Goal: Obtain resource: Obtain resource

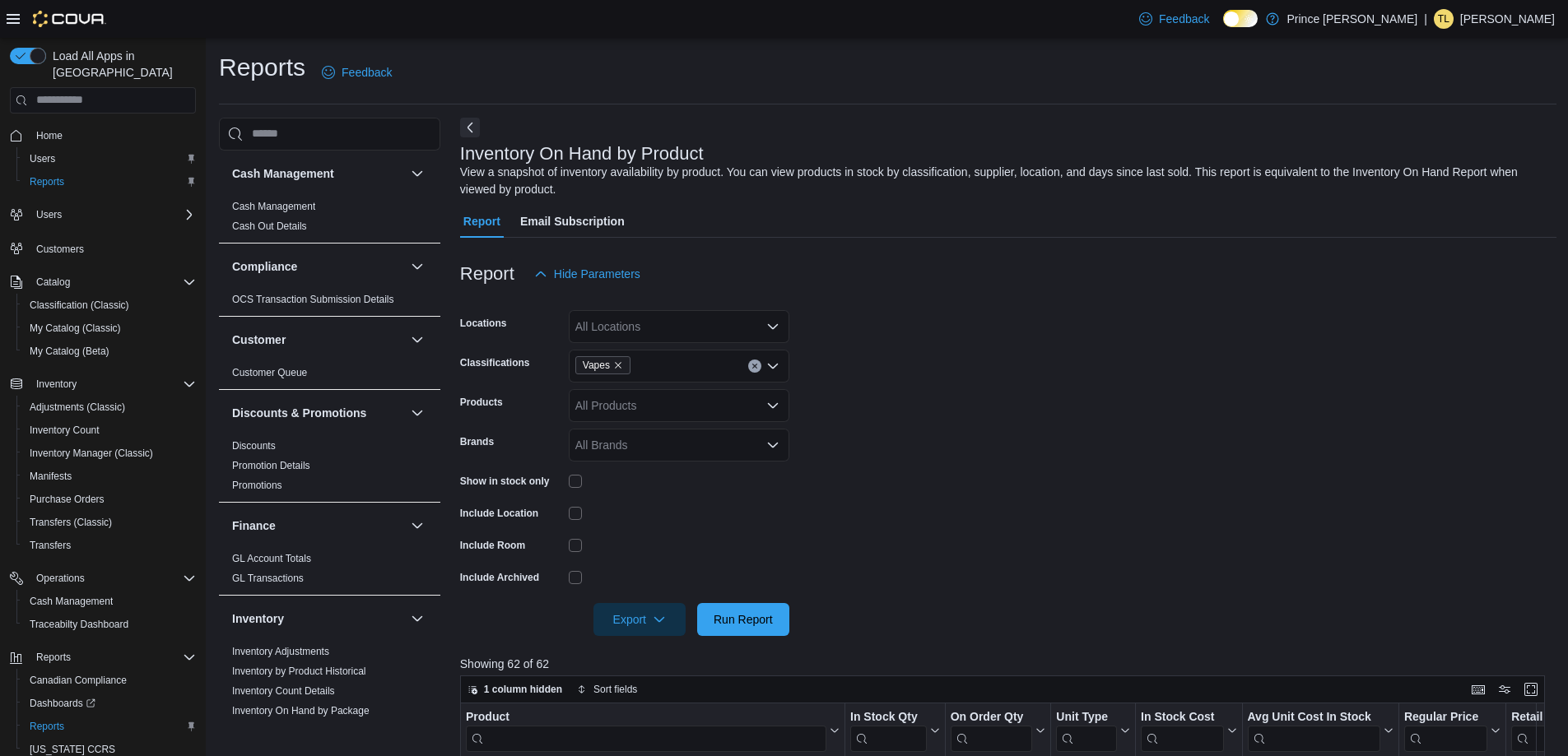
click at [752, 363] on icon "Clear input" at bounding box center [754, 366] width 7 height 7
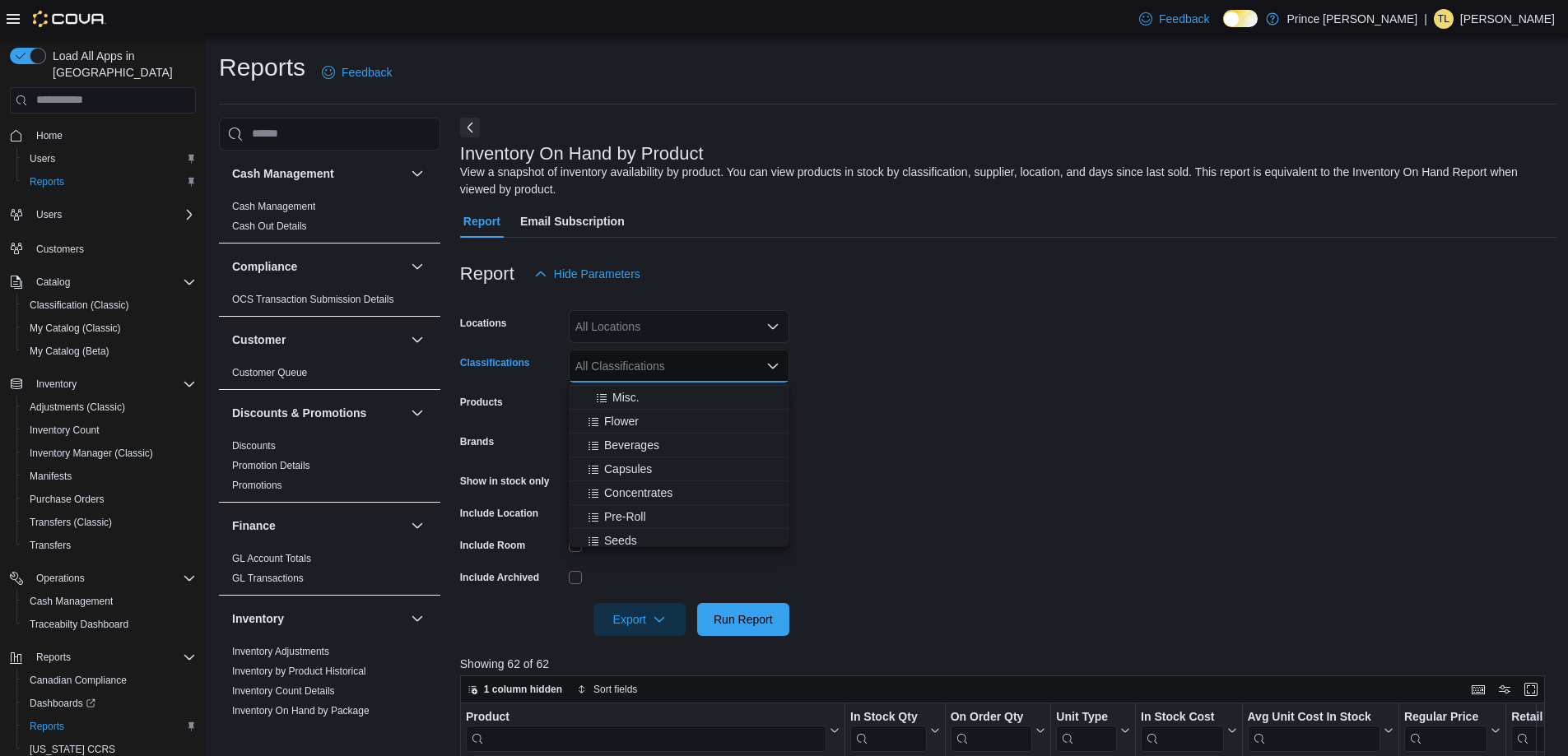
scroll to position [164, 0]
click at [668, 488] on span "Concentrates" at bounding box center [638, 492] width 68 height 16
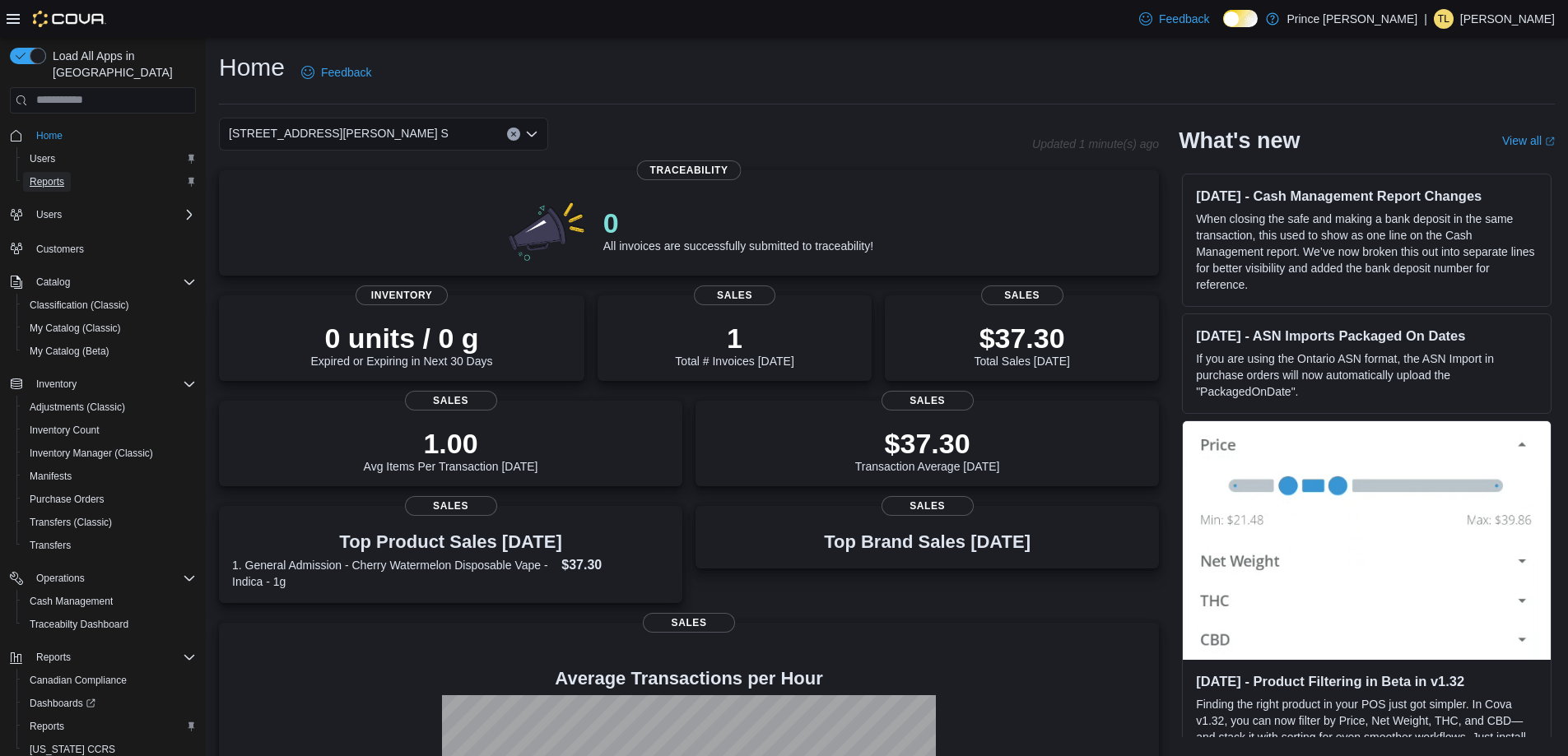
click at [69, 172] on link "Reports" at bounding box center [47, 181] width 48 height 20
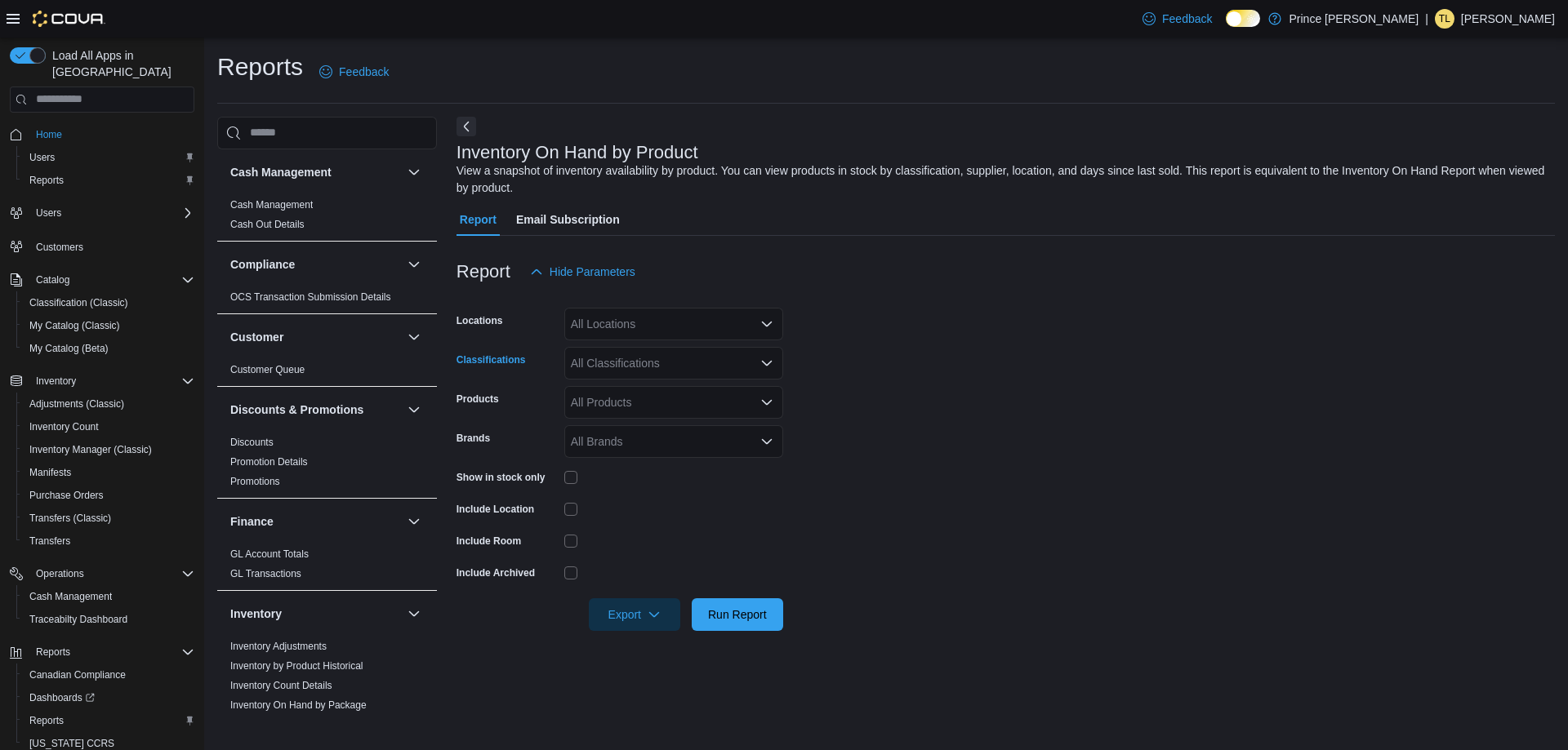
click at [691, 367] on div "All Classifications" at bounding box center [674, 363] width 219 height 32
click at [667, 482] on span "Concentrates" at bounding box center [633, 488] width 68 height 16
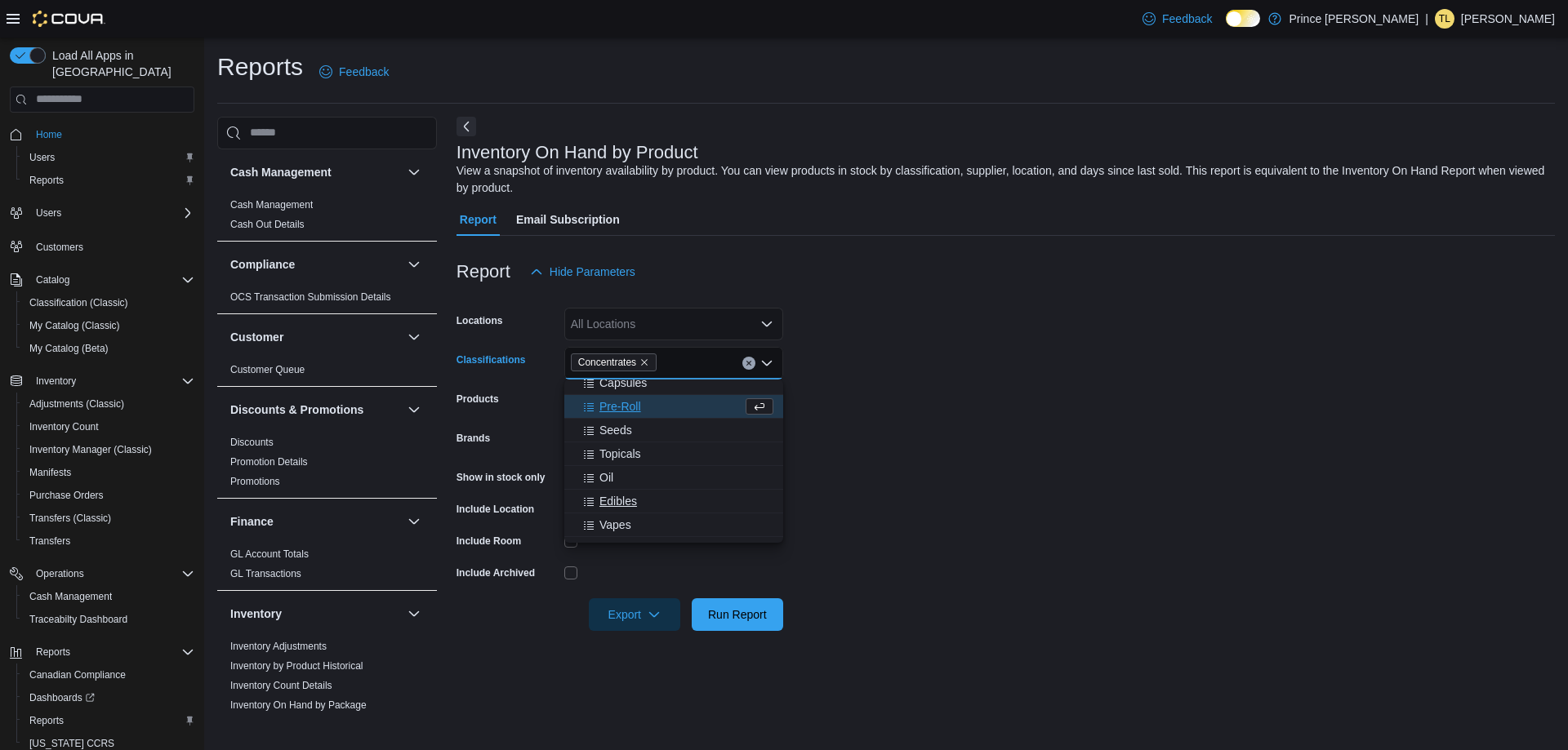
click at [631, 500] on span "Edibles" at bounding box center [618, 501] width 37 height 16
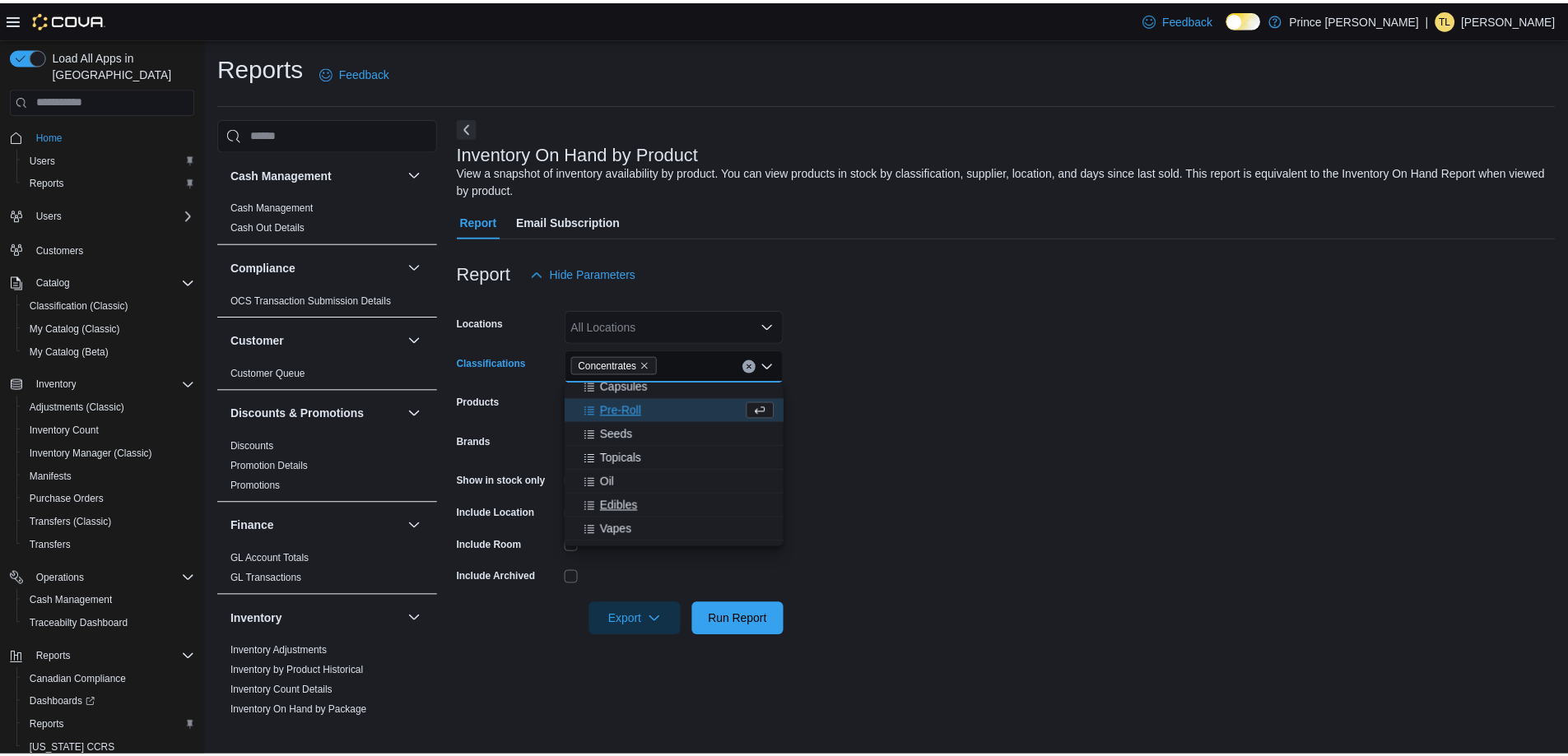
scroll to position [241, 0]
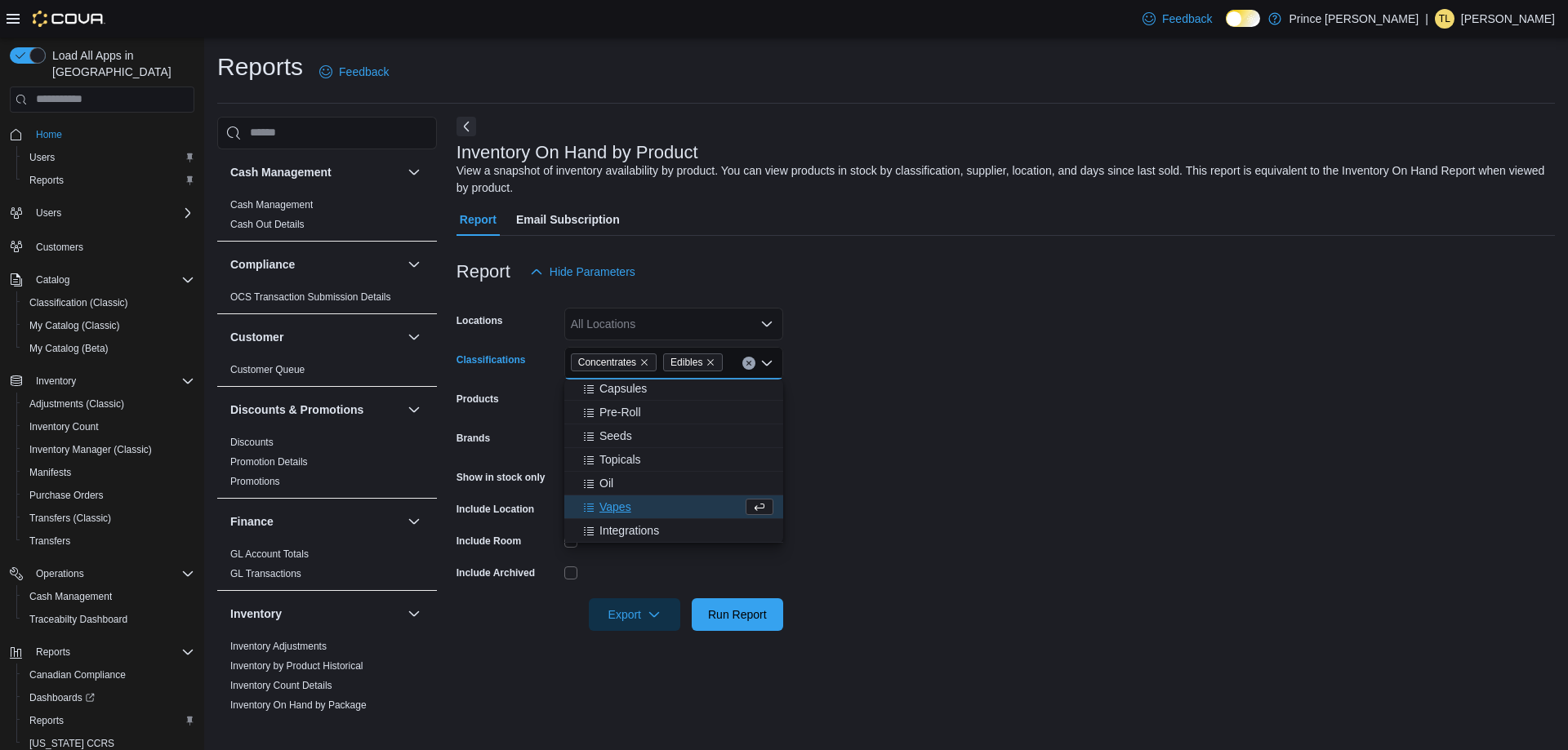
click at [970, 492] on form "Locations All Locations Classifications Concentrates Edibles Combo box. Selecte…" at bounding box center [1006, 460] width 1099 height 343
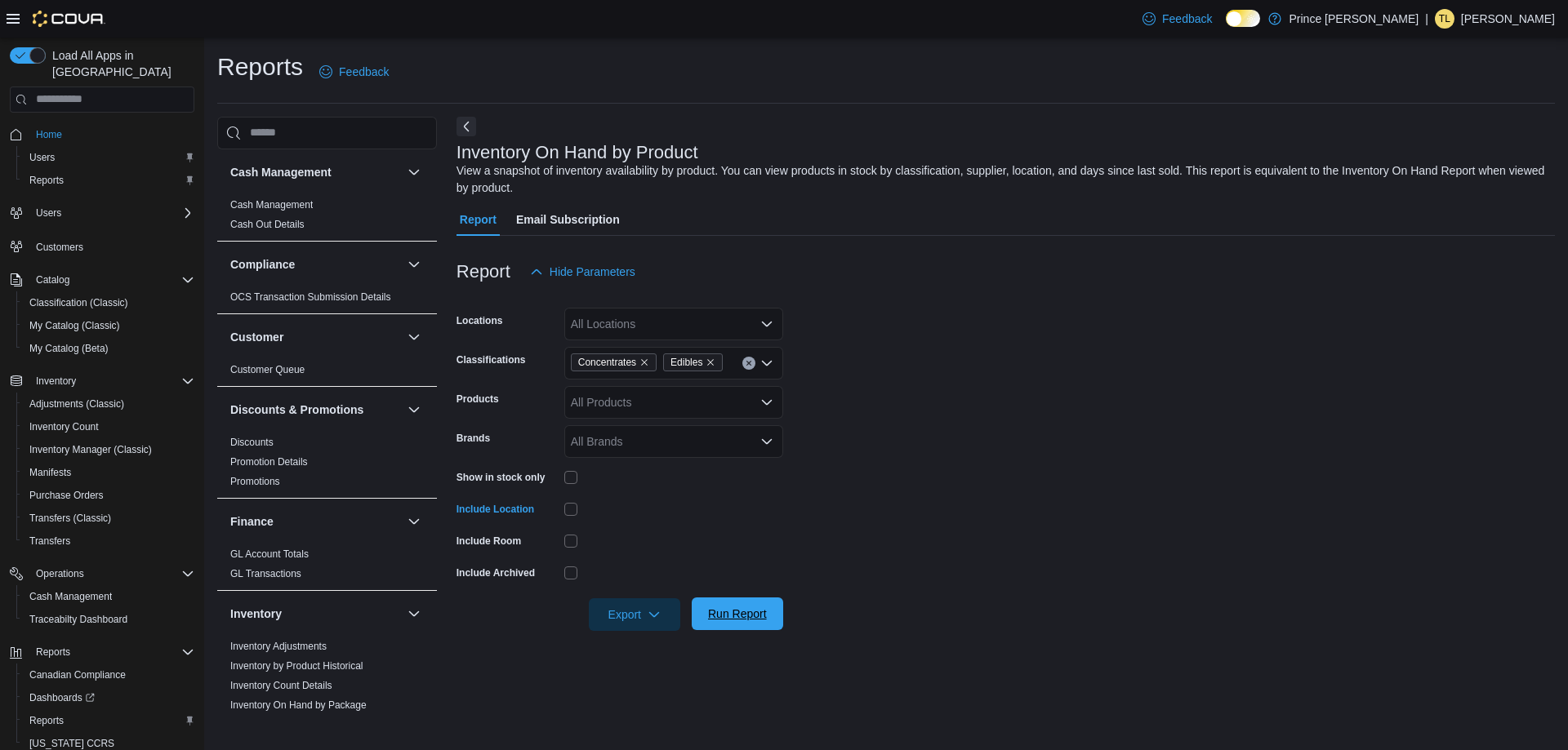
click at [713, 619] on span "Run Report" at bounding box center [737, 613] width 59 height 16
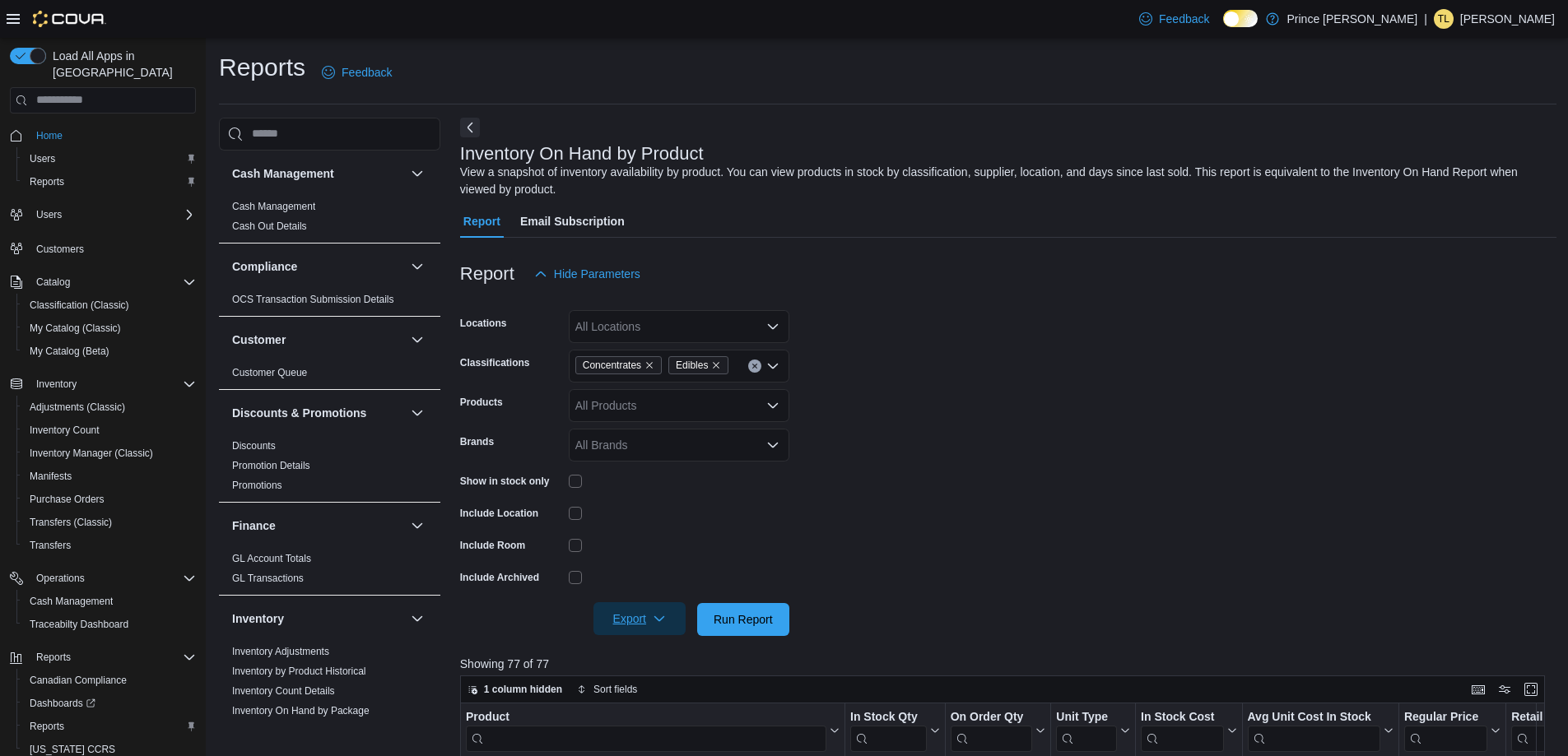
click at [662, 621] on icon "button" at bounding box center [659, 618] width 13 height 13
click at [662, 642] on button "Export to Excel" at bounding box center [642, 653] width 94 height 32
